Goal: Information Seeking & Learning: Learn about a topic

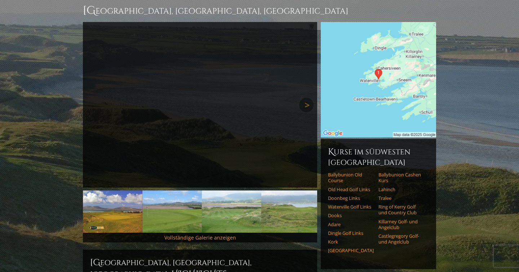
scroll to position [71, 0]
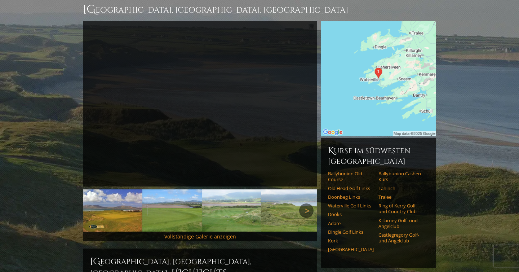
click at [306, 203] on link "Nächste" at bounding box center [306, 210] width 14 height 14
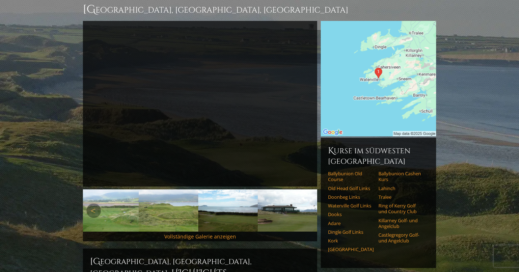
click at [306, 203] on link "Nächste" at bounding box center [306, 210] width 14 height 14
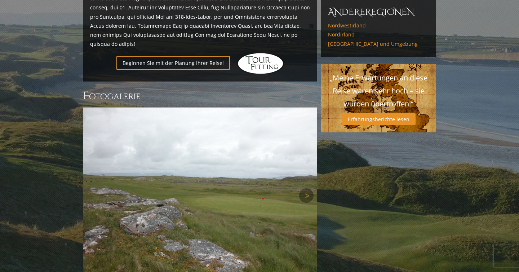
scroll to position [473, 0]
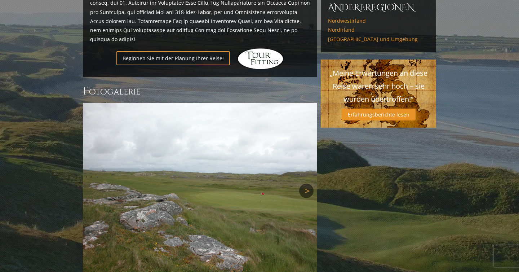
click at [306, 183] on link "Nächste" at bounding box center [306, 190] width 14 height 14
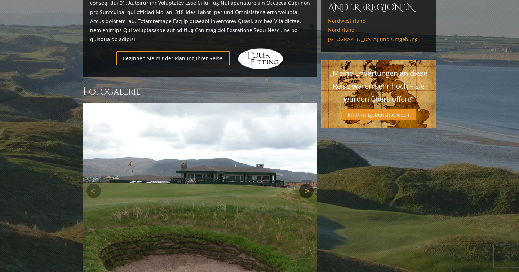
click at [306, 183] on link "Nächste" at bounding box center [306, 190] width 14 height 14
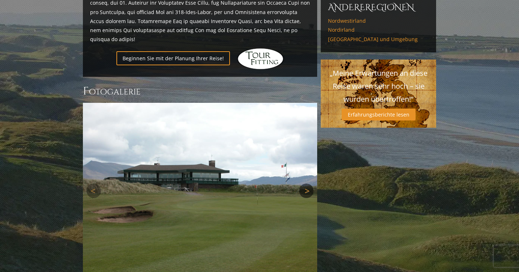
click at [306, 183] on link "Nächste" at bounding box center [306, 190] width 14 height 14
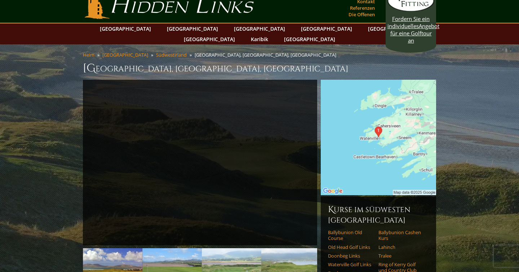
scroll to position [0, 0]
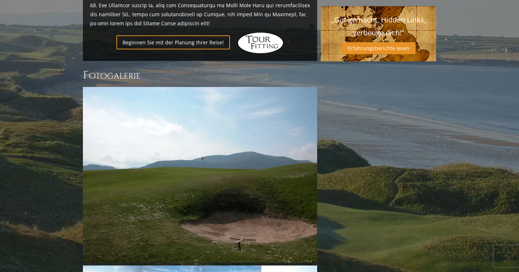
scroll to position [536, 0]
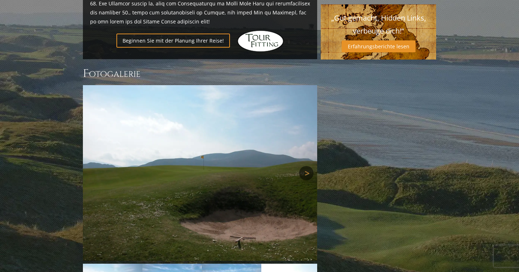
click at [308, 166] on link "Nächste" at bounding box center [306, 173] width 14 height 14
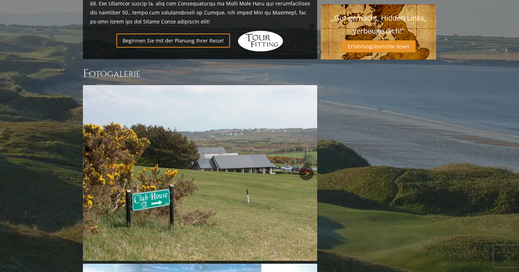
click at [308, 166] on link "Nächste" at bounding box center [306, 173] width 14 height 14
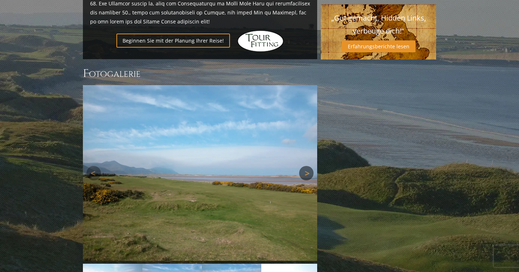
click at [308, 166] on link "Nächste" at bounding box center [306, 173] width 14 height 14
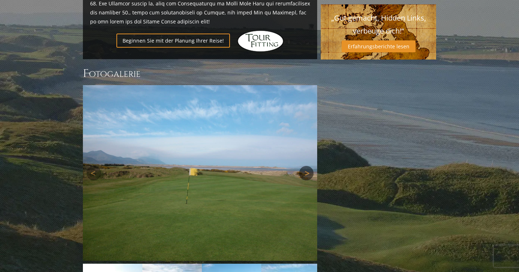
click at [308, 166] on link "Nächste" at bounding box center [306, 173] width 14 height 14
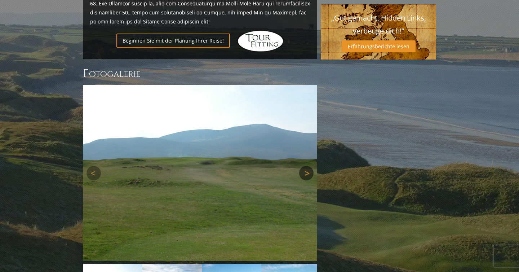
click at [308, 166] on link "Nächste" at bounding box center [306, 173] width 14 height 14
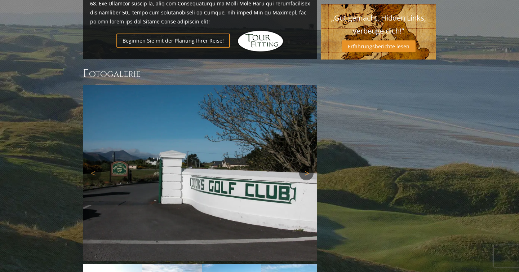
click at [308, 166] on link "Nächste" at bounding box center [306, 173] width 14 height 14
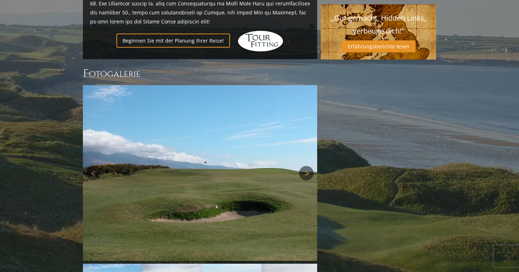
click at [308, 166] on link "Nächste" at bounding box center [306, 173] width 14 height 14
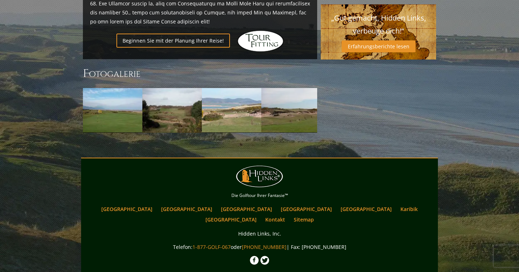
click at [310, 165] on nav "Hauptmenü Zurück zum Inhalt Hidden Links Golf Die Golftour Ihrer Fantasie™ Irla…" at bounding box center [259, 194] width 353 height 59
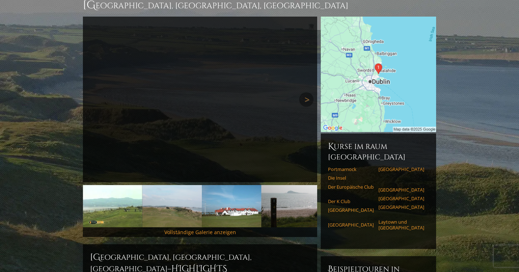
scroll to position [62, 0]
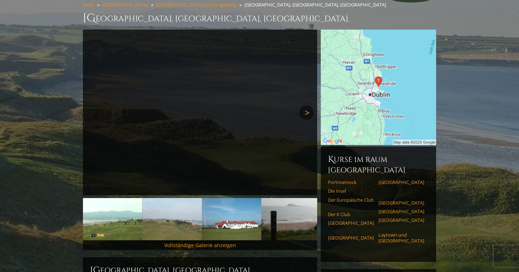
click at [307, 105] on link "Nächste" at bounding box center [306, 112] width 14 height 14
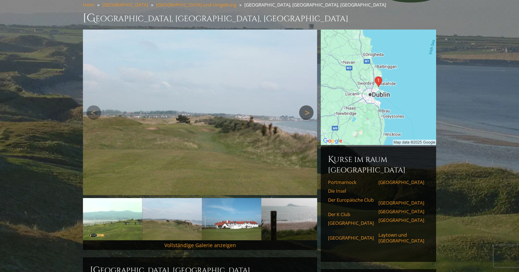
click at [307, 105] on link "Nächste" at bounding box center [306, 112] width 14 height 14
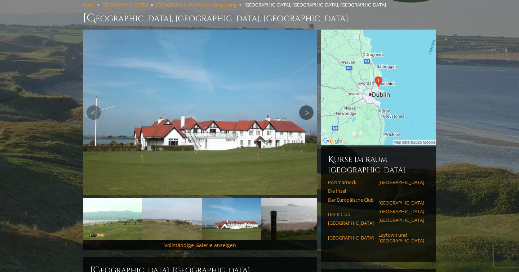
click at [307, 105] on link "Nächste" at bounding box center [306, 112] width 14 height 14
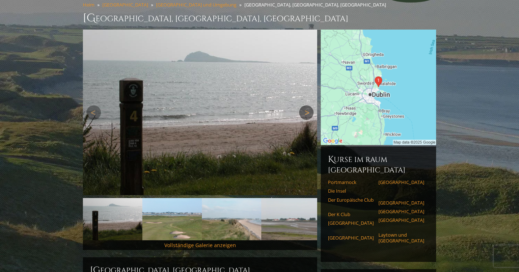
click at [307, 105] on link "Nächste" at bounding box center [306, 112] width 14 height 14
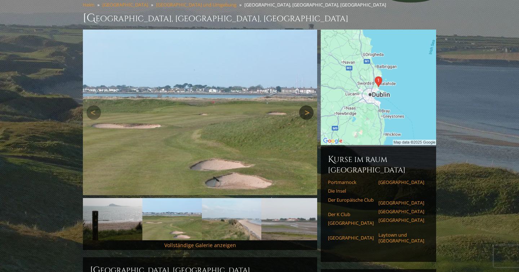
click at [307, 105] on link "Nächste" at bounding box center [306, 112] width 14 height 14
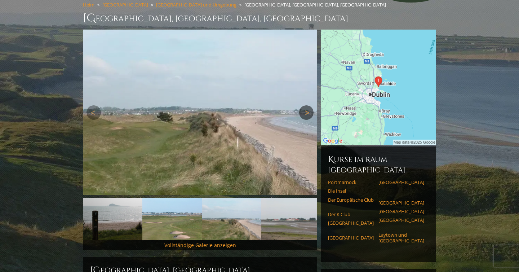
click at [307, 105] on link "Nächste" at bounding box center [306, 112] width 14 height 14
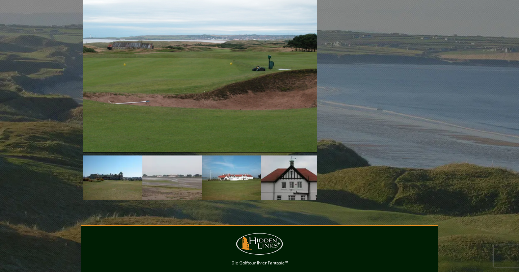
scroll to position [672, 0]
